Goal: Information Seeking & Learning: Learn about a topic

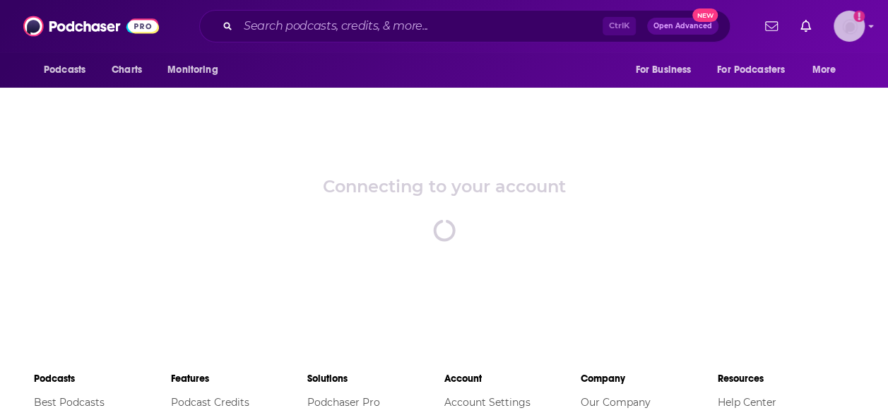
click at [869, 25] on icon "Show profile menu" at bounding box center [872, 26] width 6 height 8
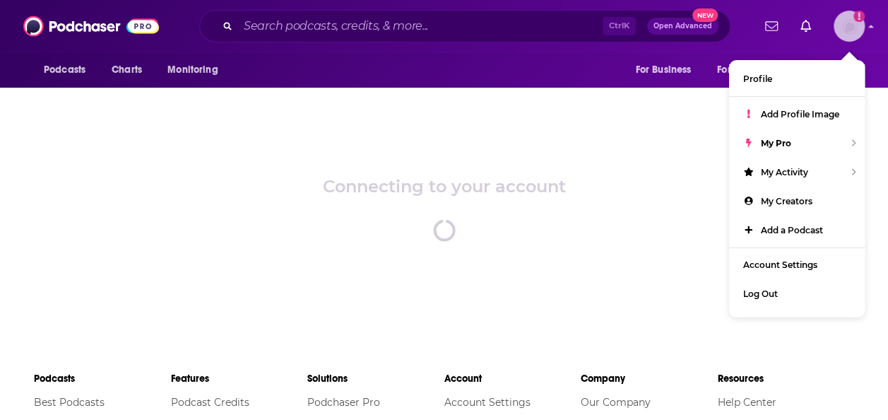
click at [869, 25] on icon "Show profile menu" at bounding box center [872, 26] width 6 height 8
click at [485, 28] on input "Search podcasts, credits, & more..." at bounding box center [420, 26] width 365 height 23
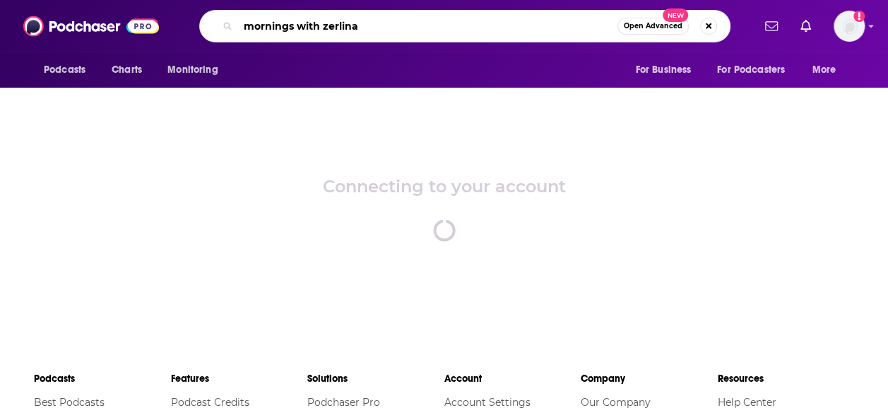
type input "mornings with zerlina"
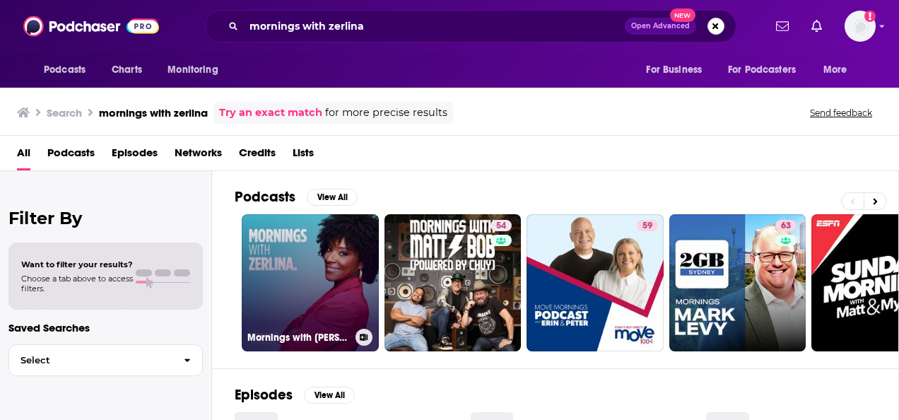
click at [312, 249] on link "Mornings with [PERSON_NAME]." at bounding box center [310, 282] width 137 height 137
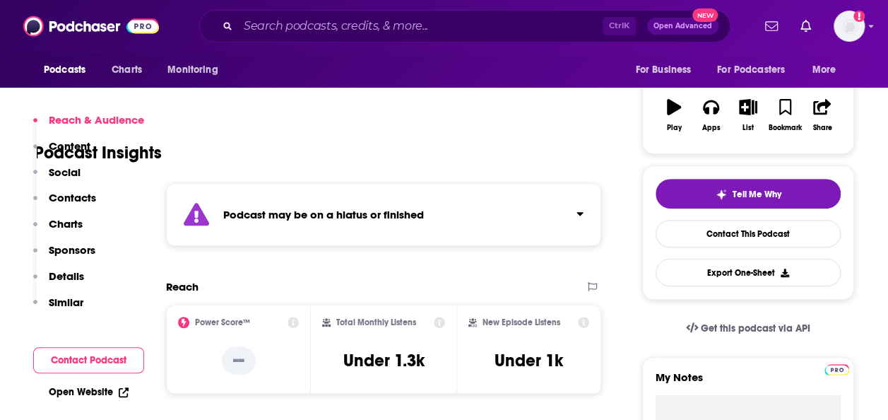
scroll to position [212, 0]
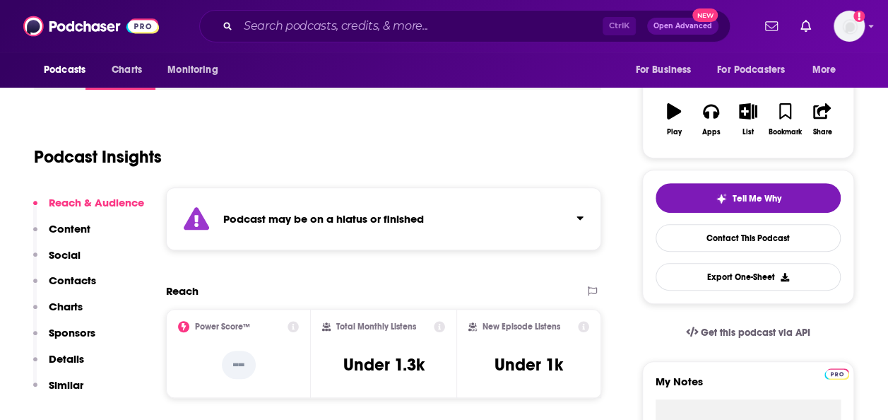
click at [363, 216] on strong "Podcast may be on a hiatus or finished" at bounding box center [323, 218] width 201 height 13
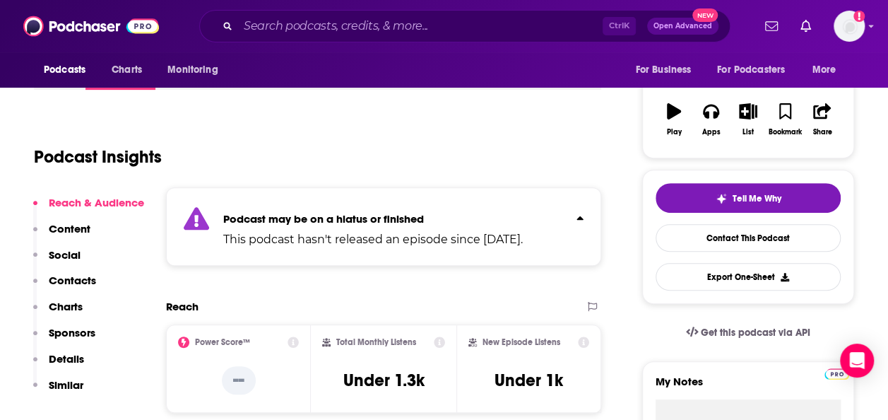
click at [365, 217] on strong "Podcast may be on a hiatus or finished" at bounding box center [323, 218] width 201 height 13
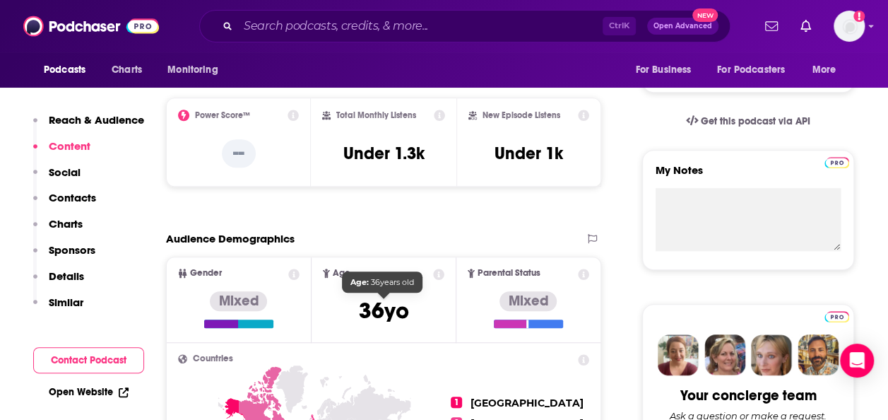
scroll to position [353, 0]
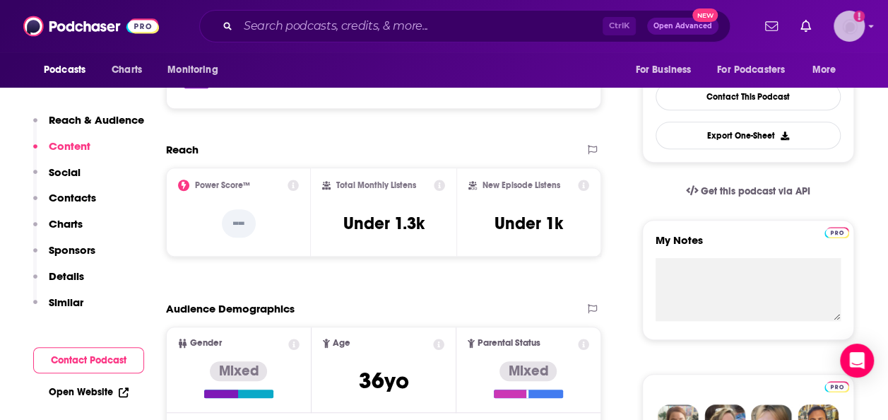
click at [859, 28] on img "Logged in as jschoen2000" at bounding box center [849, 26] width 31 height 31
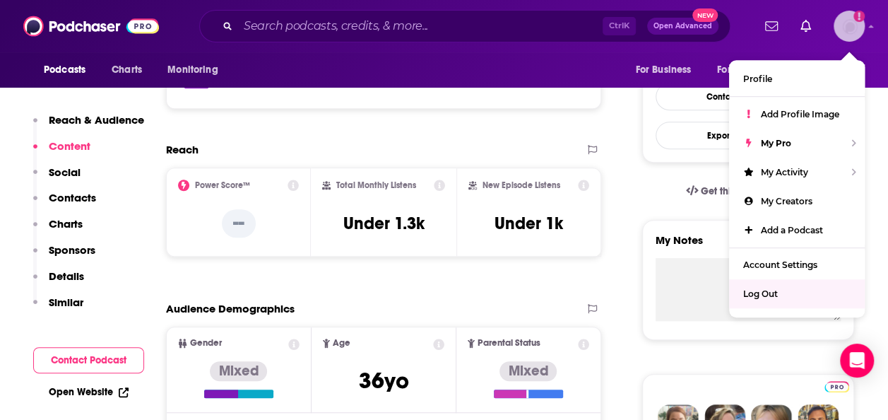
click at [770, 293] on span "Log Out" at bounding box center [760, 293] width 35 height 11
